Goal: Task Accomplishment & Management: Manage account settings

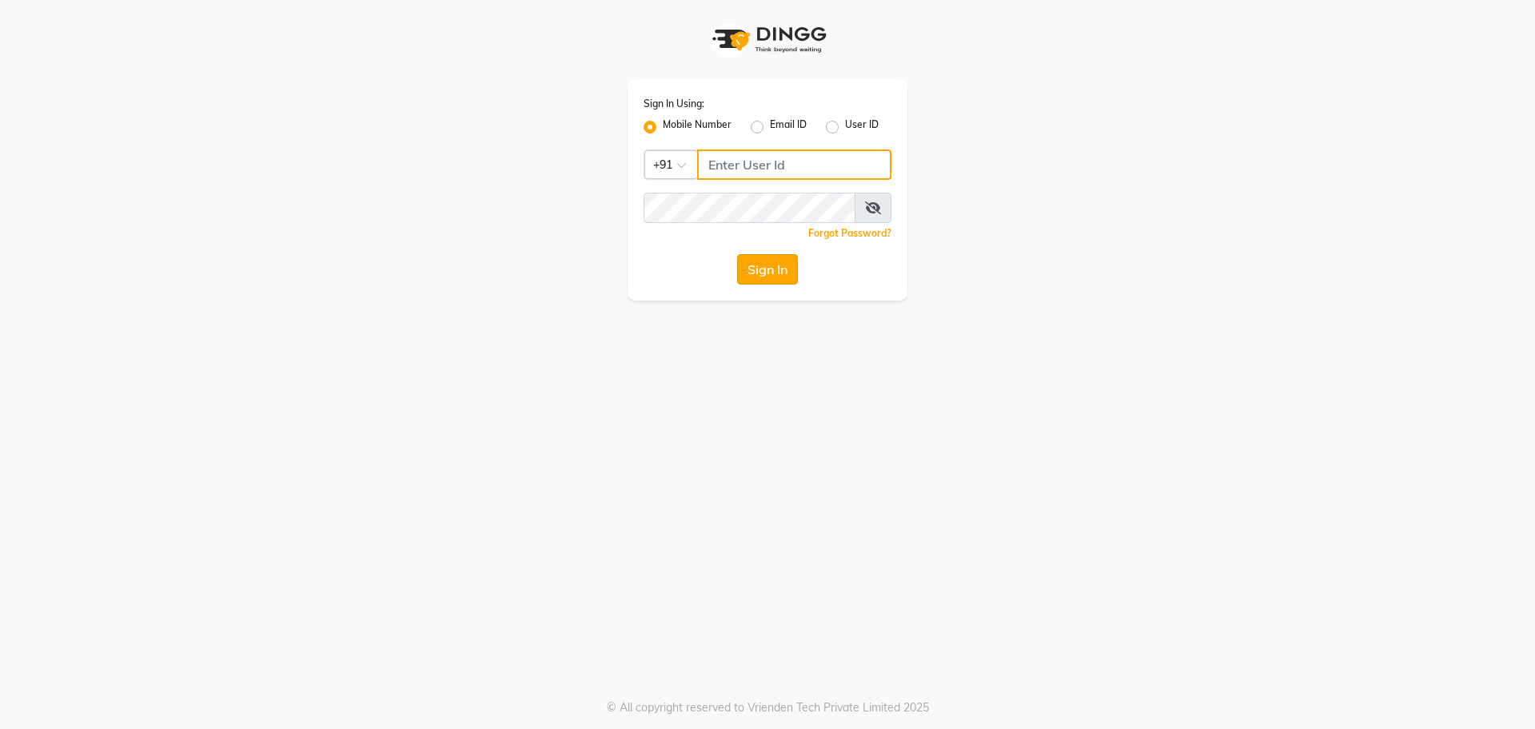
type input "7259892606"
click at [778, 267] on button "Sign In" at bounding box center [767, 269] width 61 height 30
click at [778, 267] on div "Sign In" at bounding box center [767, 269] width 248 height 30
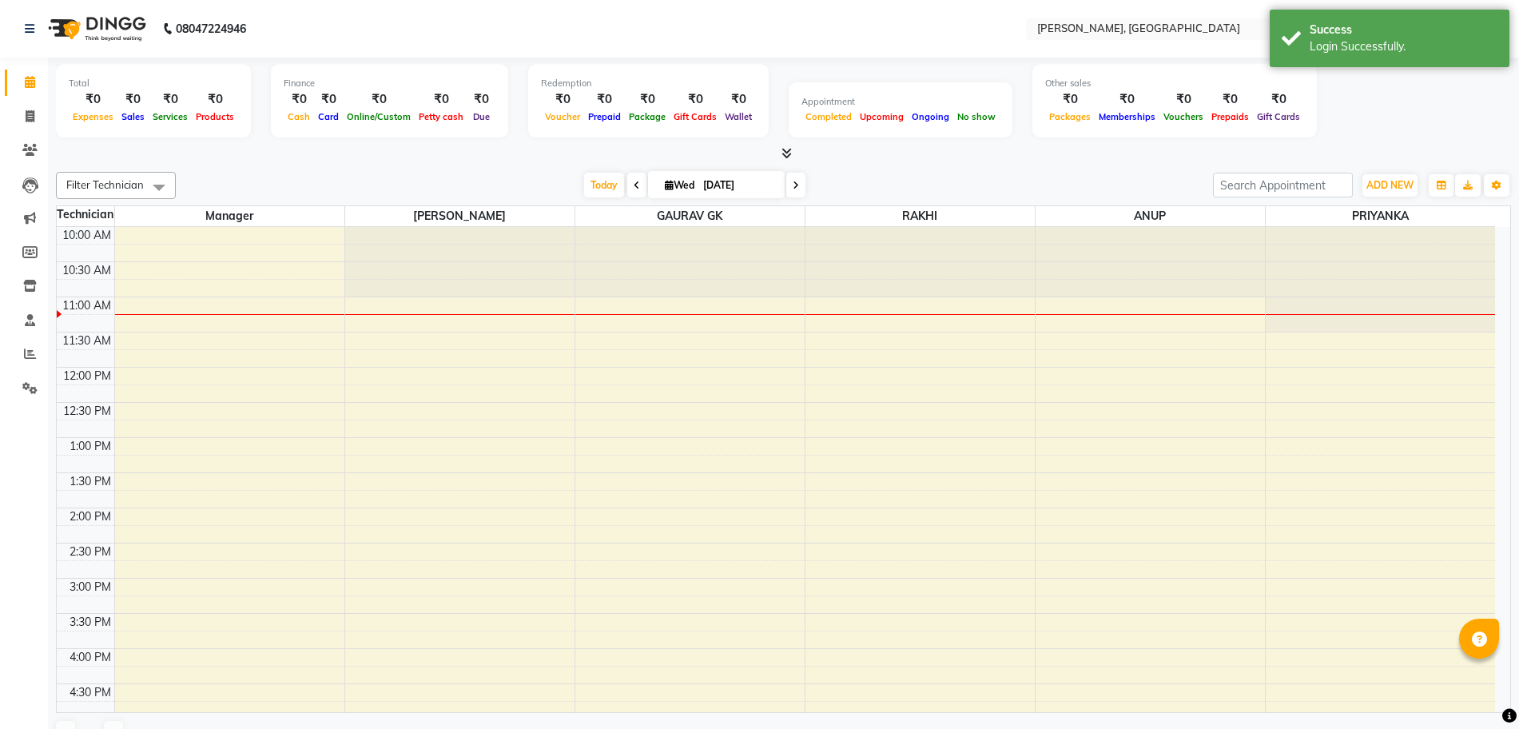
scroll to position [71, 0]
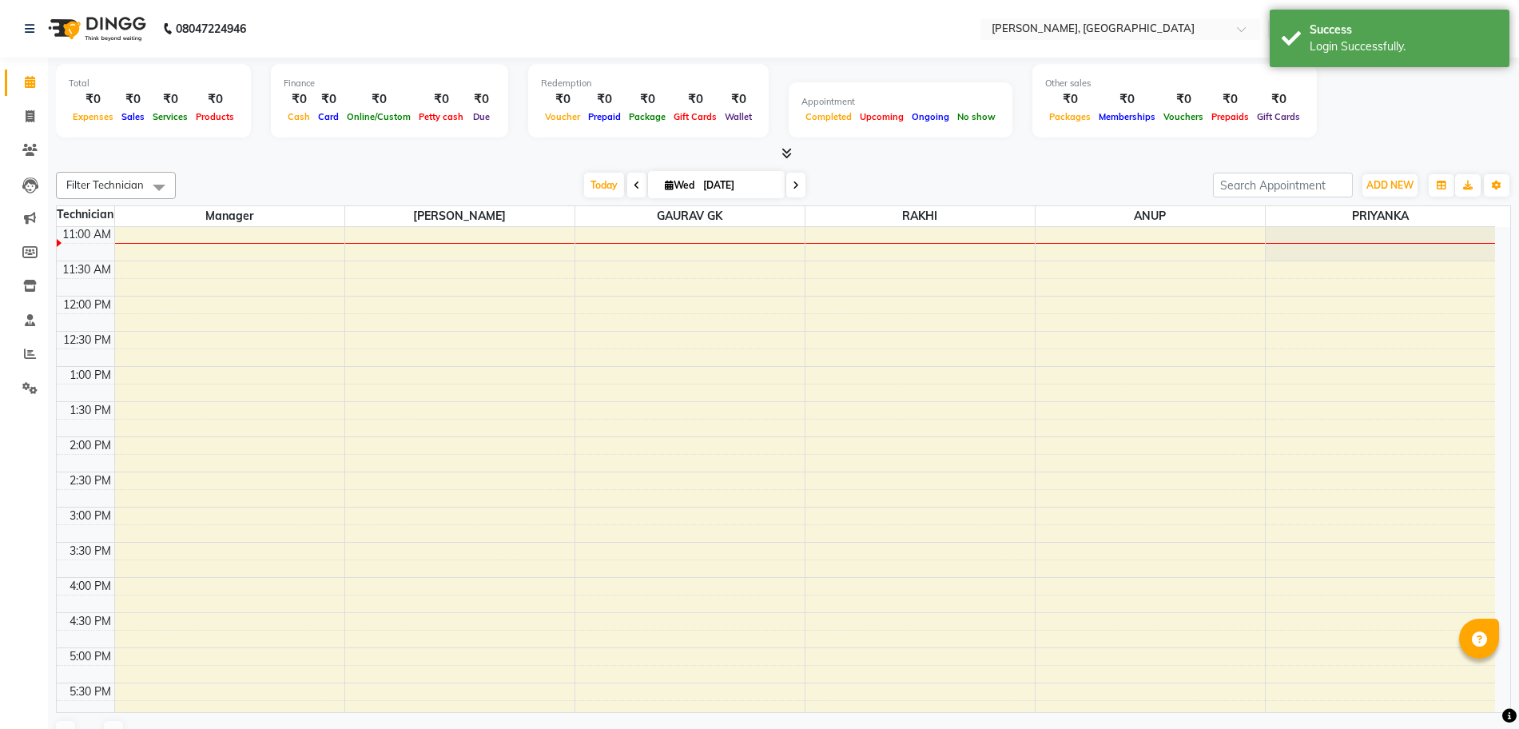
select select "en"
